Goal: Use online tool/utility

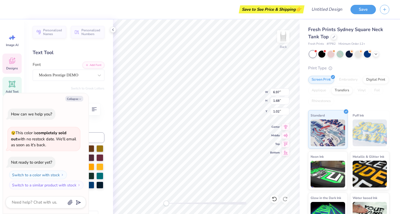
scroll to position [4, 1]
type textarea "x"
type textarea "C"
type textarea "x"
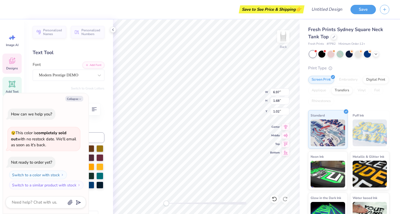
type textarea "A"
type textarea "x"
type textarea "Al"
type textarea "x"
type textarea "Alp"
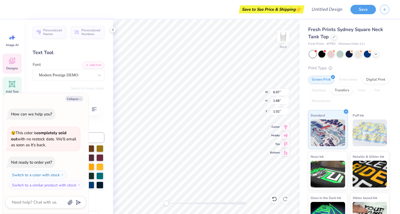
type textarea "x"
type textarea "Alpha"
type textarea "x"
type textarea "Alpha G"
type textarea "x"
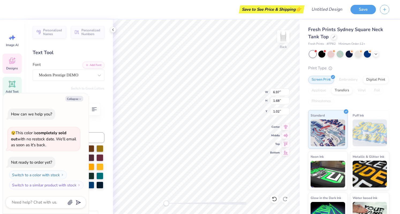
type textarea "Alpha Gam"
type textarea "x"
type textarea "Alpha Gamma"
type textarea "x"
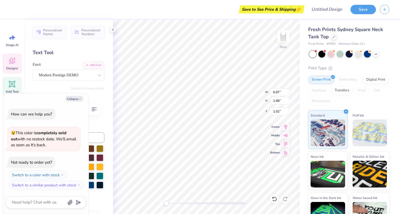
type textarea "Alpha Gamma D"
type textarea "x"
type textarea "Alpha Gamma De"
type textarea "x"
type textarea "Alpha Gamma Del"
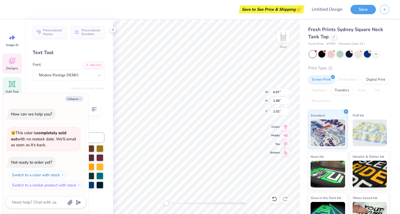
type textarea "x"
type textarea "Alpha Gamma Delta"
type textarea "x"
type textarea "Alpha Gamma Delta"
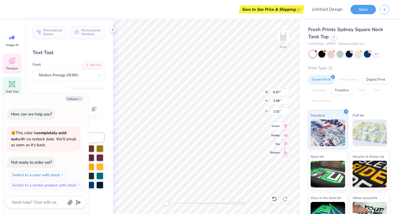
scroll to position [4, 1]
type textarea "x"
type input "7.03"
type input "0.92"
type input "1.40"
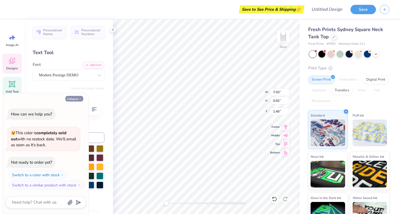
click at [73, 98] on button "Collapse" at bounding box center [74, 99] width 18 height 6
type textarea "x"
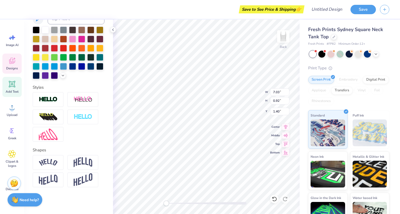
scroll to position [0, 0]
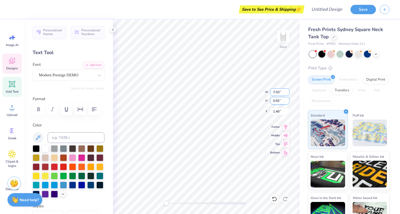
type input "7.04"
click at [288, 91] on input "7.04" at bounding box center [279, 91] width 19 height 7
type input "0.93"
click at [287, 98] on input "0.93" at bounding box center [279, 100] width 19 height 7
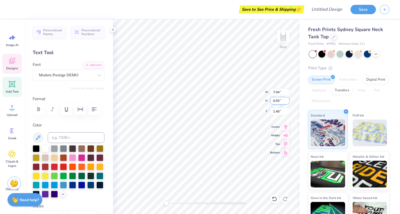
click at [287, 98] on input "0.93" at bounding box center [279, 100] width 19 height 7
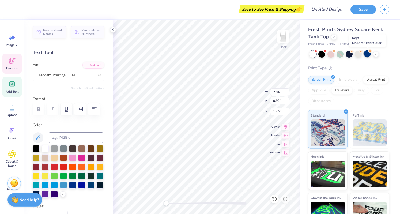
click at [367, 54] on div at bounding box center [367, 53] width 7 height 7
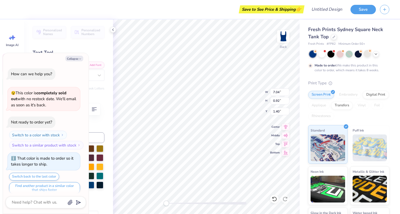
scroll to position [4, 0]
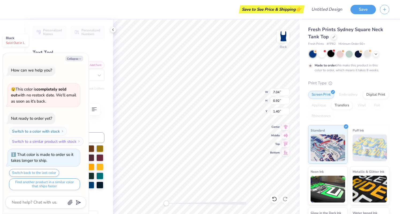
click at [332, 56] on div at bounding box center [330, 53] width 7 height 7
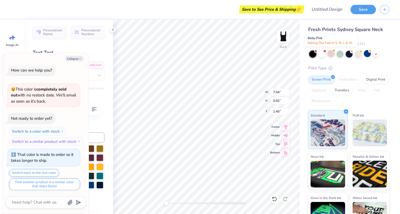
scroll to position [112, 0]
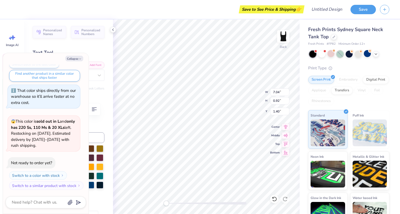
click at [339, 54] on div at bounding box center [339, 54] width 7 height 7
type textarea "x"
